Goal: Transaction & Acquisition: Download file/media

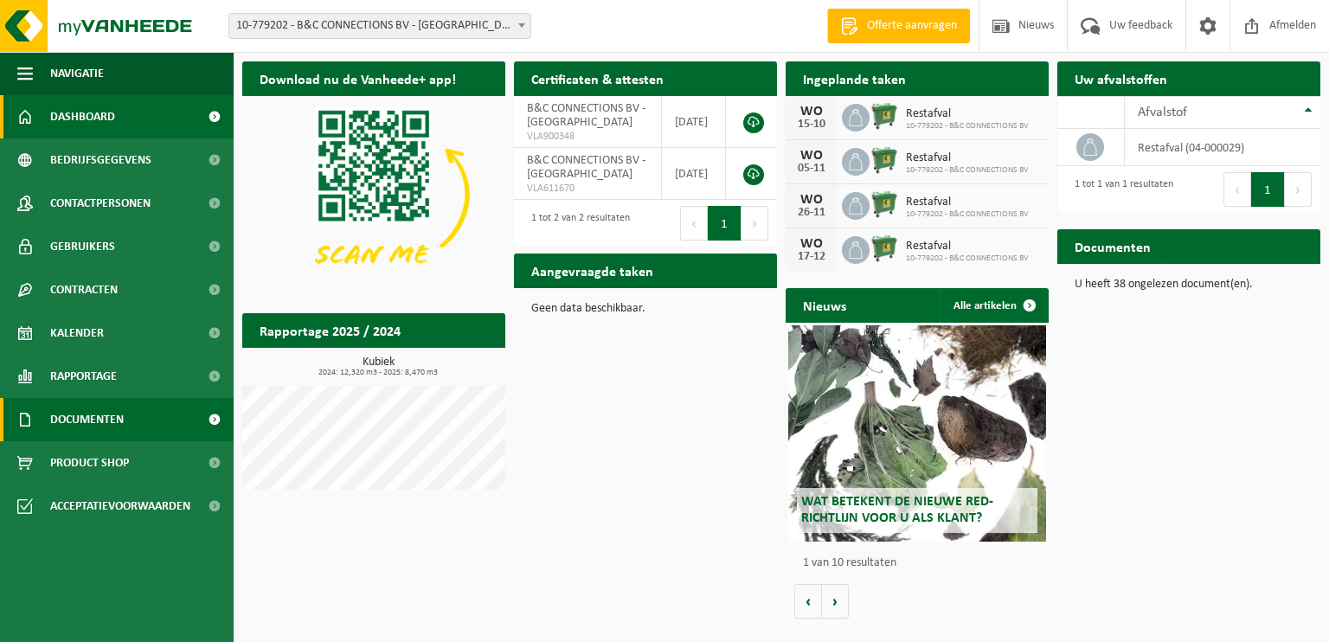
click at [95, 410] on span "Documenten" at bounding box center [87, 419] width 74 height 43
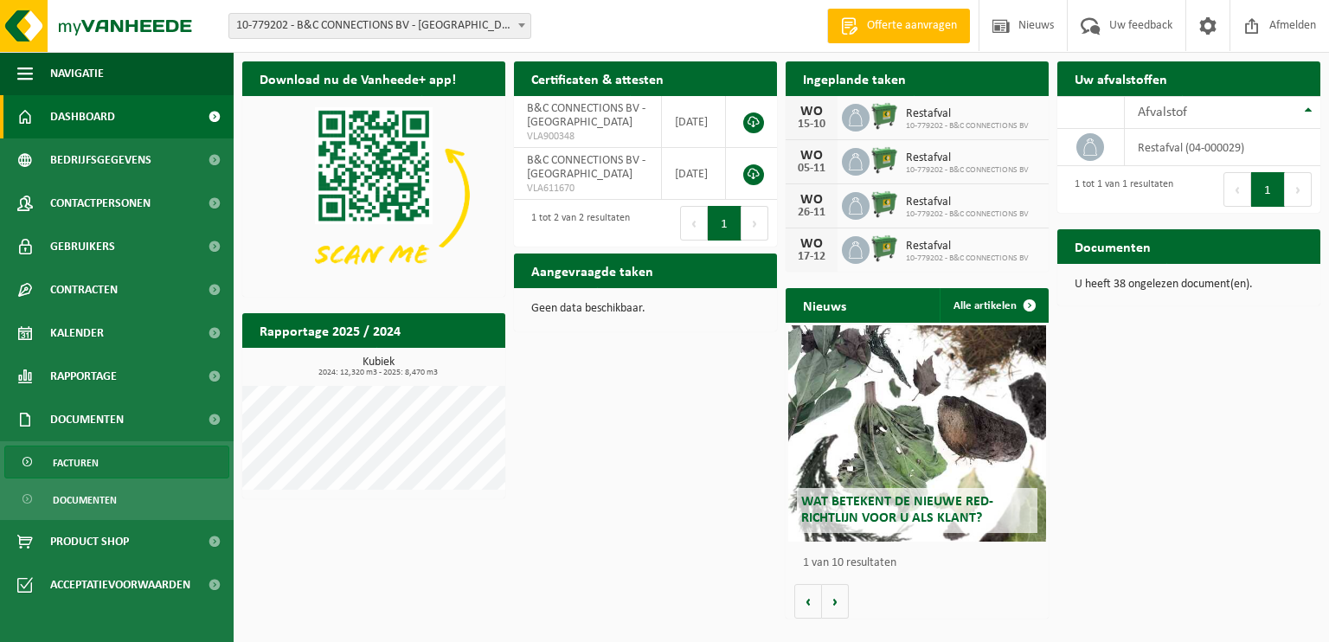
click at [80, 459] on span "Facturen" at bounding box center [76, 462] width 46 height 33
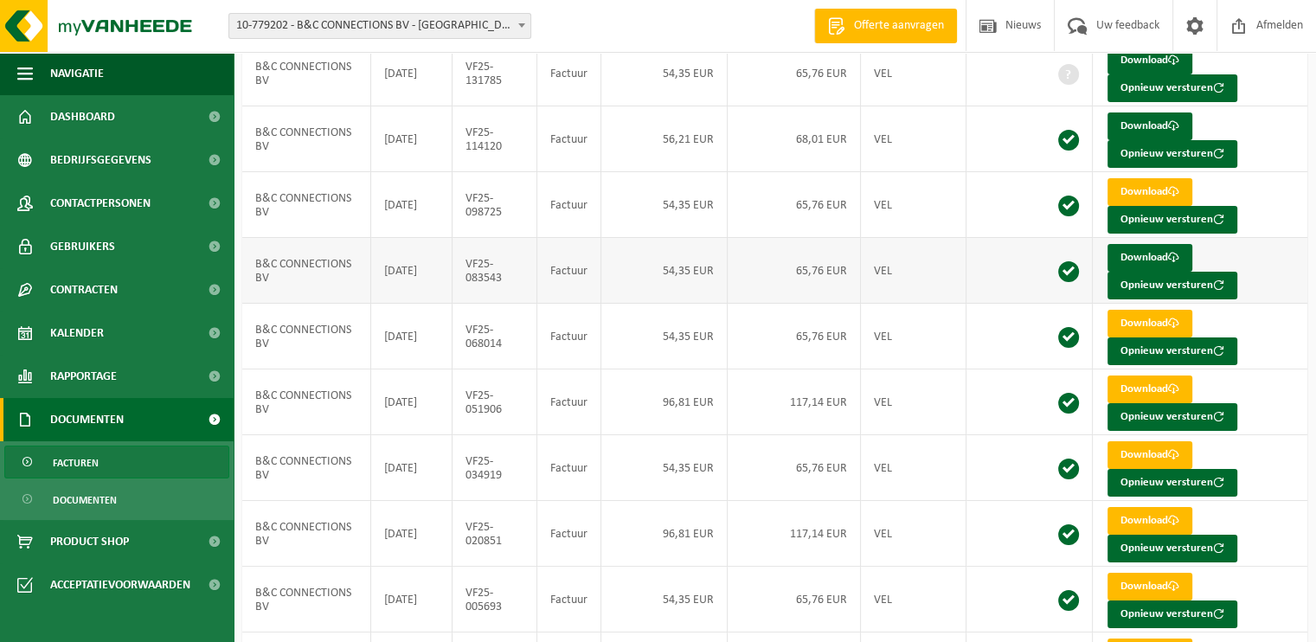
scroll to position [87, 0]
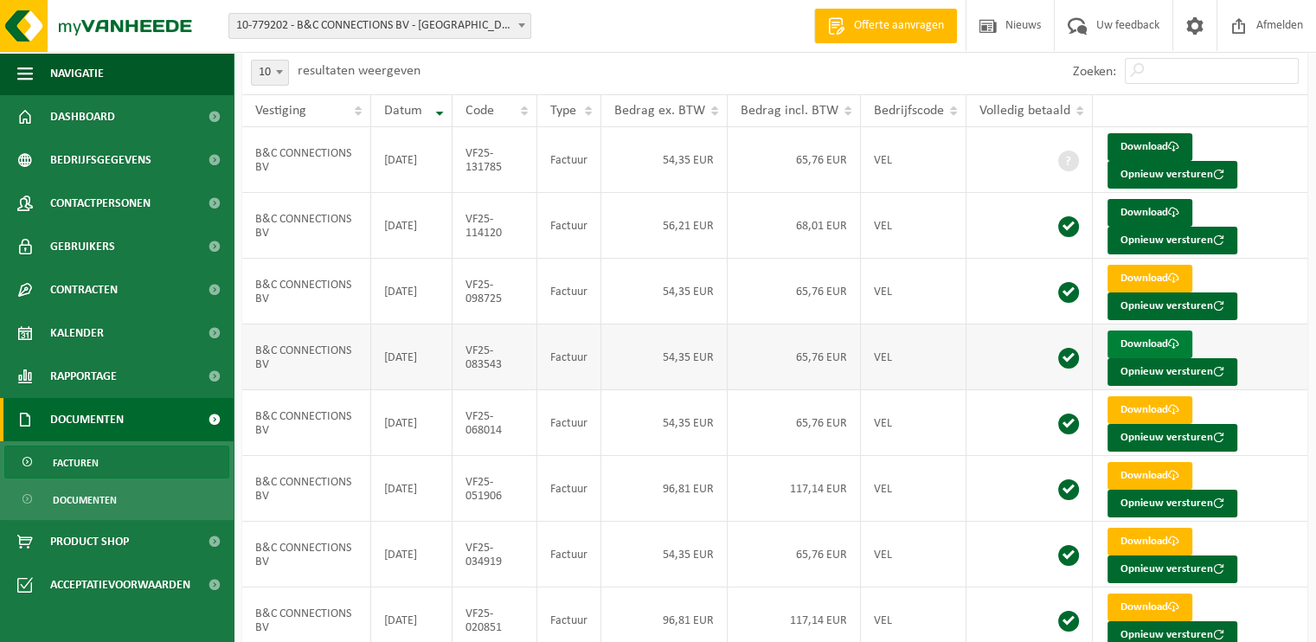
click at [1140, 342] on link "Download" at bounding box center [1149, 344] width 85 height 28
click at [1138, 265] on link "Download" at bounding box center [1149, 279] width 85 height 28
click at [1139, 206] on link "Download" at bounding box center [1149, 213] width 85 height 28
click at [1144, 140] on link "Download" at bounding box center [1149, 147] width 85 height 28
